Goal: Task Accomplishment & Management: Manage account settings

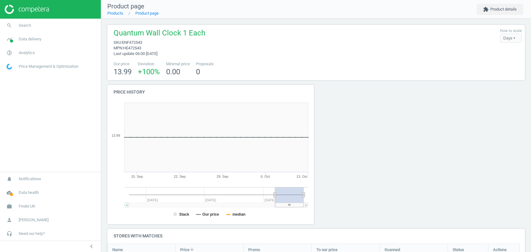
scroll to position [118, 423]
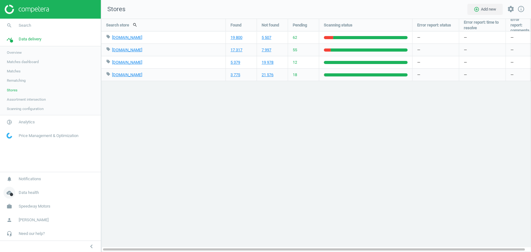
scroll to position [244, 440]
click at [32, 205] on span "Speedway Motors" at bounding box center [35, 207] width 32 height 6
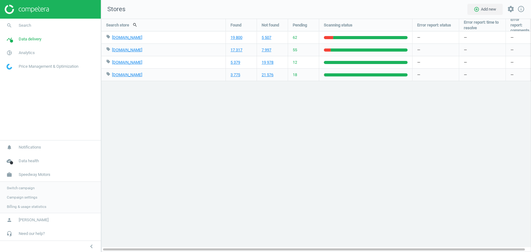
click at [25, 187] on span "Switch campaign" at bounding box center [21, 188] width 28 height 5
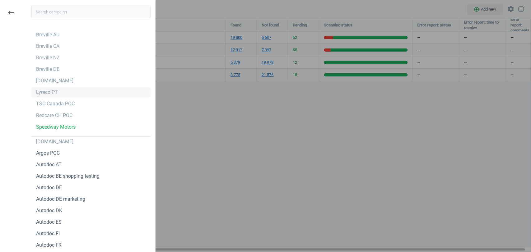
click at [52, 91] on div "Lyreco PT" at bounding box center [47, 92] width 22 height 7
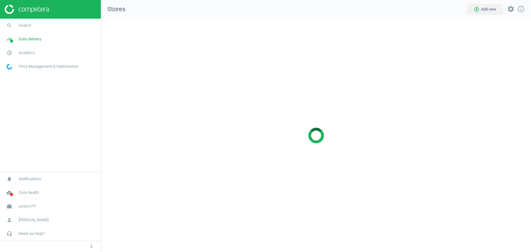
scroll to position [244, 440]
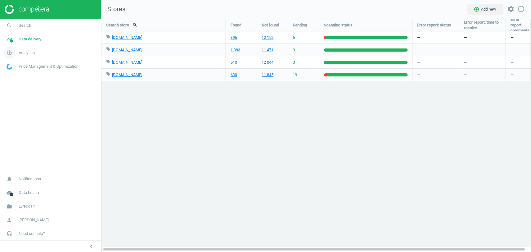
click at [32, 54] on span "Analytics" at bounding box center [27, 53] width 16 height 6
click at [17, 72] on link "Products" at bounding box center [50, 75] width 101 height 9
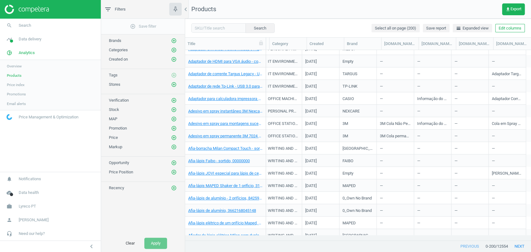
scroll to position [1586, 0]
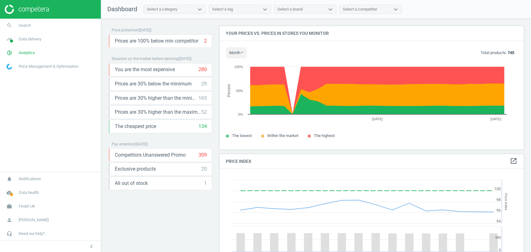
scroll to position [154, 309]
click at [28, 29] on link "search Search" at bounding box center [50, 26] width 101 height 14
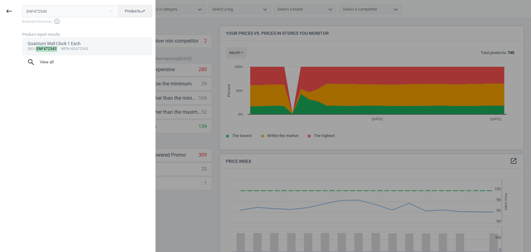
type input "ENF472543"
click at [56, 48] on div "sku : ENF472543 mpn :HE472543" at bounding box center [87, 49] width 119 height 5
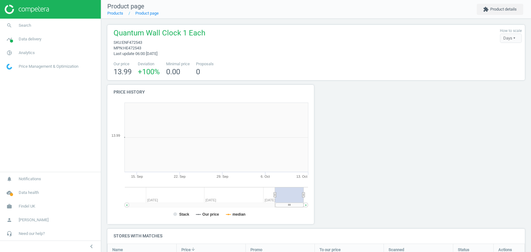
scroll to position [135, 214]
click at [27, 51] on span "Analytics" at bounding box center [27, 53] width 16 height 6
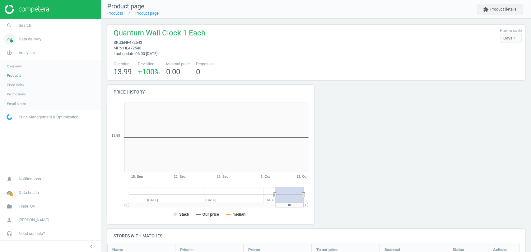
click at [30, 41] on span "Data delivery" at bounding box center [30, 39] width 23 height 6
click at [16, 90] on span "Stores" at bounding box center [12, 90] width 11 height 5
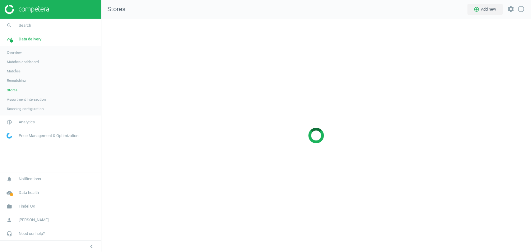
scroll to position [244, 440]
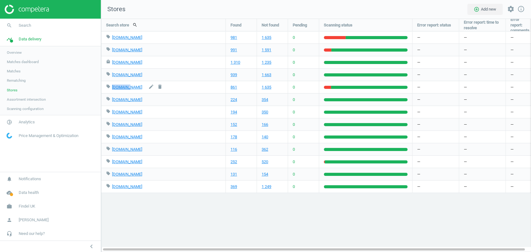
drag, startPoint x: 130, startPoint y: 87, endPoint x: 112, endPoint y: 90, distance: 18.2
click at [112, 90] on div "local_offer espo.org edit delete" at bounding box center [163, 87] width 115 height 12
copy div "espo.org"
click at [31, 205] on span "Findel UK" at bounding box center [27, 207] width 16 height 6
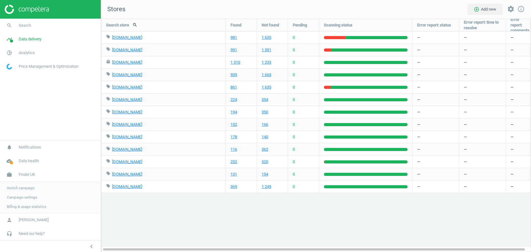
click at [21, 186] on span "Switch campaign" at bounding box center [21, 188] width 28 height 5
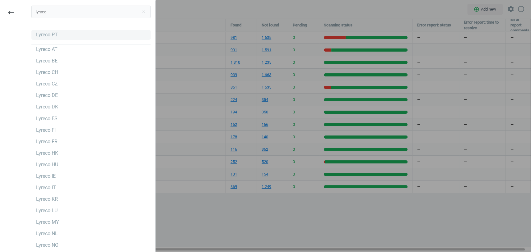
type input "lyreco"
click at [51, 37] on div "Lyreco PT" at bounding box center [47, 34] width 22 height 7
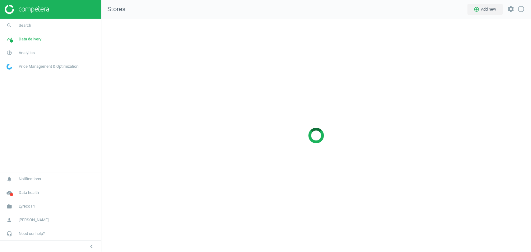
scroll to position [244, 440]
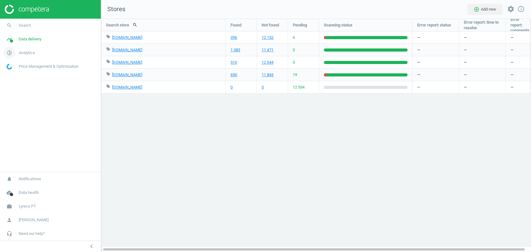
click at [28, 52] on span "Analytics" at bounding box center [27, 53] width 16 height 6
click at [35, 39] on span "Data delivery" at bounding box center [30, 39] width 23 height 6
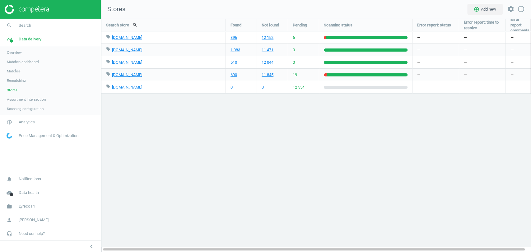
click at [17, 106] on span "Scanning configuration" at bounding box center [25, 108] width 37 height 5
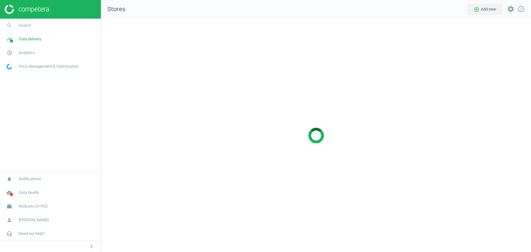
scroll to position [244, 440]
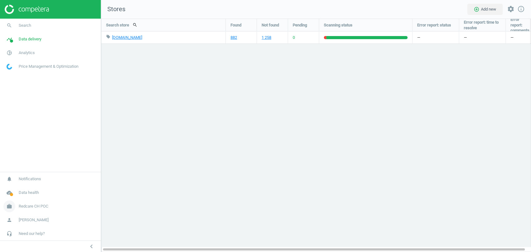
click at [24, 203] on link "work Redcare CH POC" at bounding box center [50, 207] width 101 height 14
click at [29, 187] on span "Switch campaign" at bounding box center [21, 188] width 28 height 5
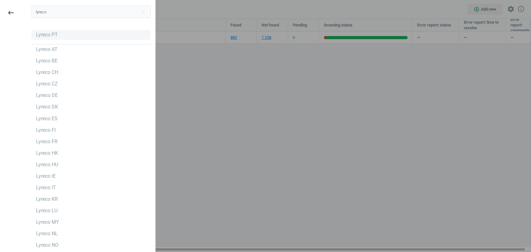
type input "lyreco"
click at [43, 37] on div "Lyreco PT" at bounding box center [47, 34] width 22 height 7
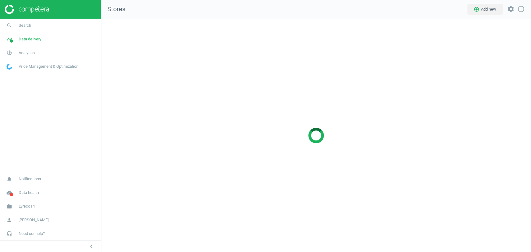
scroll to position [244, 440]
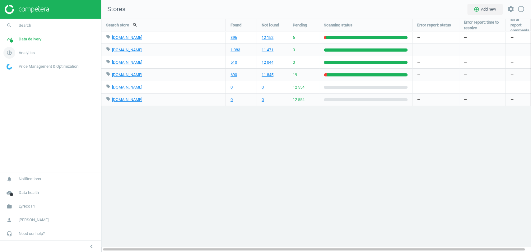
click at [31, 48] on link "pie_chart_outlined Analytics" at bounding box center [50, 53] width 101 height 14
click at [18, 72] on link "Products" at bounding box center [50, 75] width 101 height 9
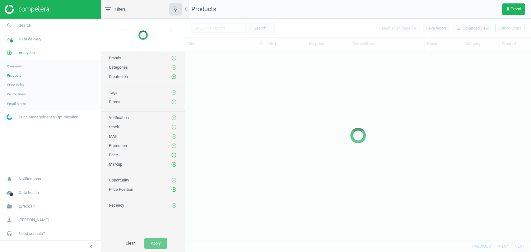
scroll to position [179, 340]
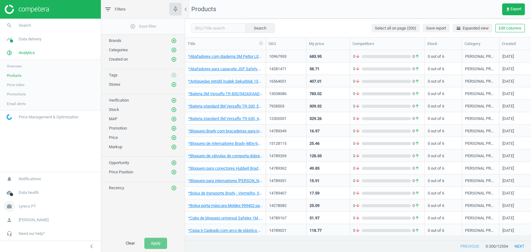
click at [28, 205] on span "Lyreco PT" at bounding box center [27, 207] width 17 height 6
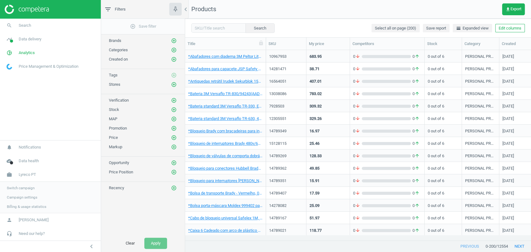
click at [25, 198] on span "Campaign settings" at bounding box center [22, 197] width 30 height 5
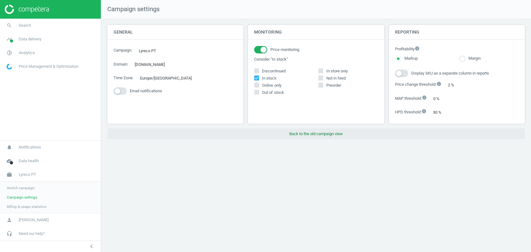
click at [300, 130] on button "Back to the old campaign view" at bounding box center [315, 133] width 417 height 11
